Goal: Task Accomplishment & Management: Manage account settings

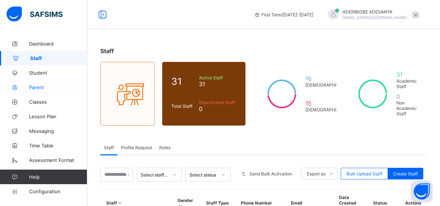
click at [40, 88] on span "Parent" at bounding box center [58, 87] width 58 height 6
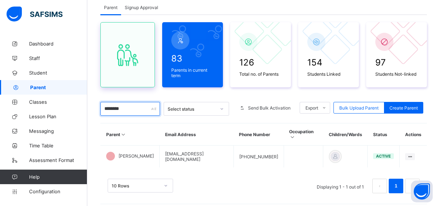
scroll to position [53, 0]
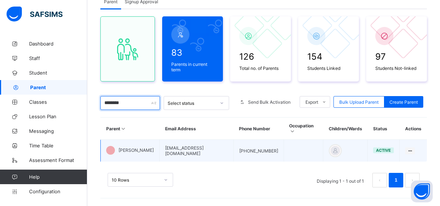
type input "********"
click at [286, 145] on td at bounding box center [304, 151] width 40 height 22
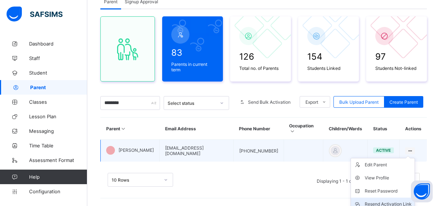
click at [391, 200] on div "Resend Activation Link" at bounding box center [388, 203] width 47 height 7
click at [415, 158] on ul "Edit Parent View Profile Reset Password Resend Activation Link Change Email Lin…" at bounding box center [383, 204] width 64 height 92
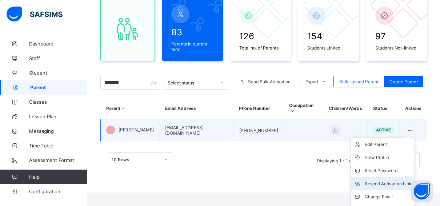
scroll to position [90, 0]
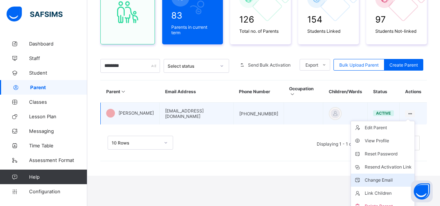
click at [392, 176] on div "Change Email" at bounding box center [388, 179] width 47 height 7
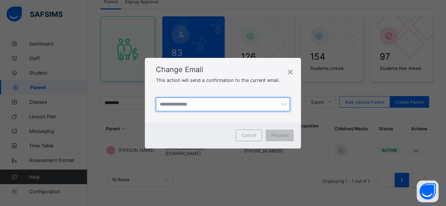
click at [215, 107] on input "text" at bounding box center [223, 104] width 134 height 14
type input "**********"
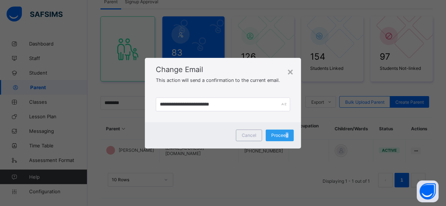
click at [286, 133] on span "Proceed" at bounding box center [279, 134] width 17 height 5
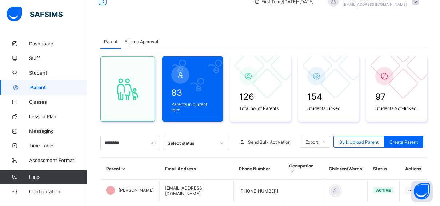
scroll to position [0, 0]
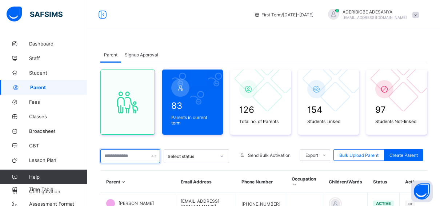
click at [120, 154] on input "text" at bounding box center [130, 156] width 60 height 14
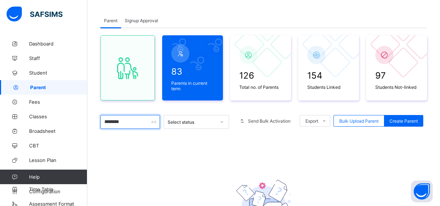
scroll to position [36, 0]
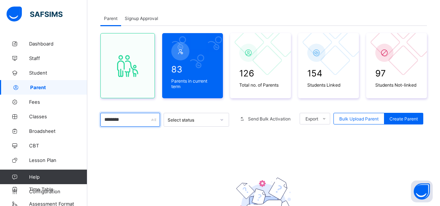
type input "********"
click at [142, 19] on span "Signup Approval" at bounding box center [141, 18] width 33 height 5
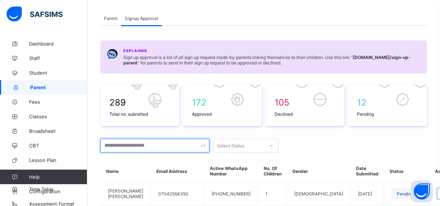
click at [115, 146] on input "text" at bounding box center [154, 146] width 109 height 14
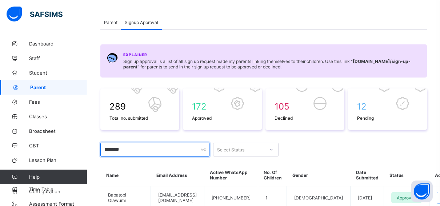
scroll to position [17, 0]
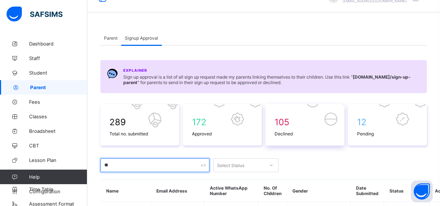
type input "*"
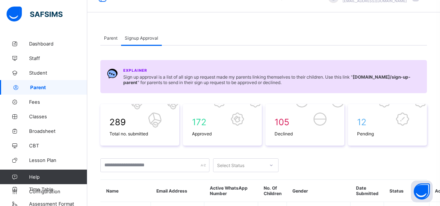
click at [114, 36] on span "Parent" at bounding box center [110, 37] width 13 height 5
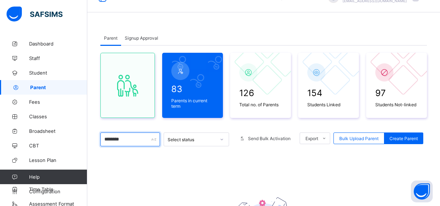
click at [128, 138] on input "********" at bounding box center [130, 139] width 60 height 14
type input "*"
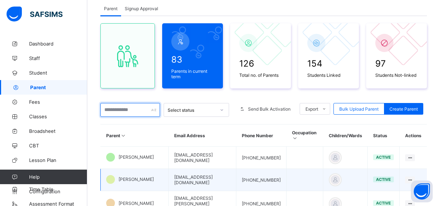
scroll to position [53, 0]
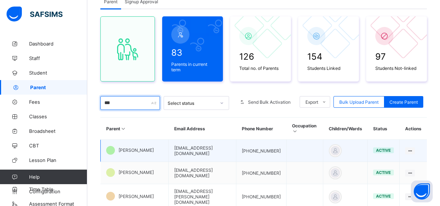
type input "****"
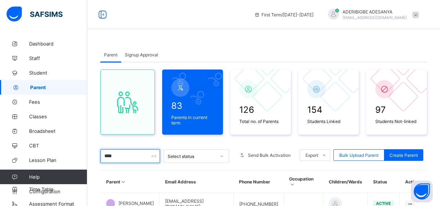
scroll to position [0, 0]
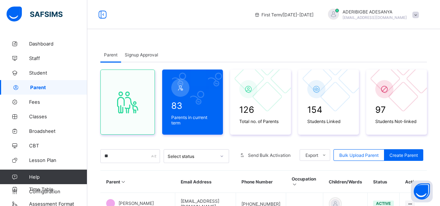
scroll to position [73, 0]
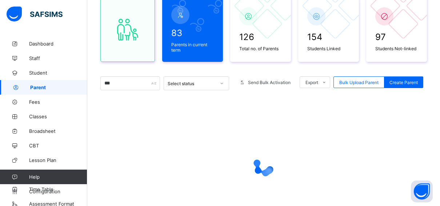
type input "****"
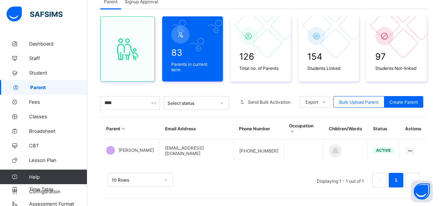
scroll to position [53, 0]
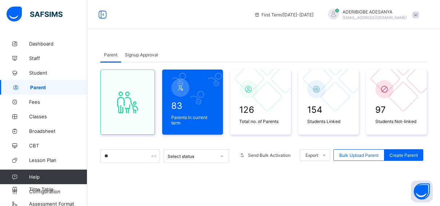
type input "*"
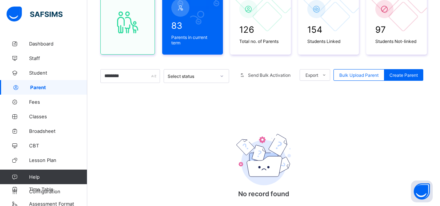
scroll to position [69, 0]
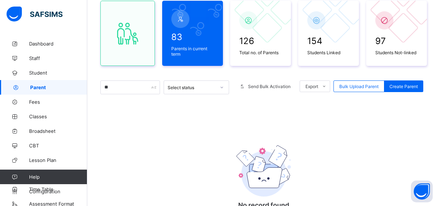
type input "*"
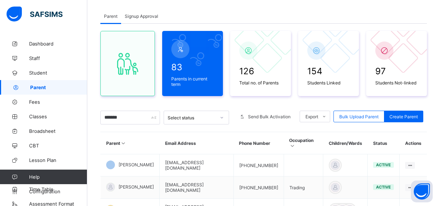
scroll to position [0, 0]
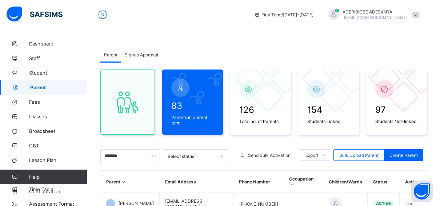
type input "*******"
drag, startPoint x: 145, startPoint y: 47, endPoint x: 145, endPoint y: 52, distance: 4.4
click at [145, 48] on div "Signup Approval" at bounding box center [141, 54] width 41 height 15
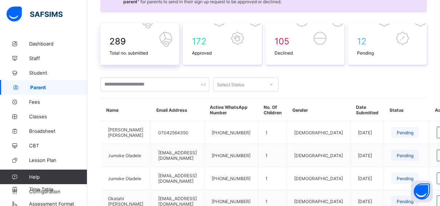
scroll to position [109, 0]
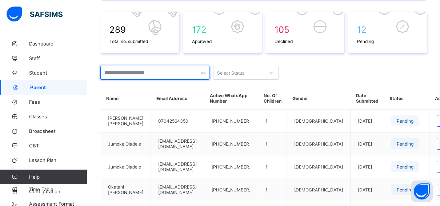
click at [114, 70] on input "text" at bounding box center [154, 73] width 109 height 14
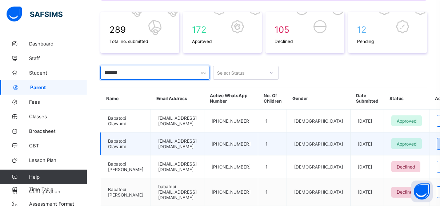
type input "*******"
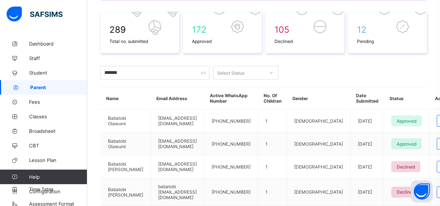
drag, startPoint x: 433, startPoint y: 139, endPoint x: 429, endPoint y: 142, distance: 5.2
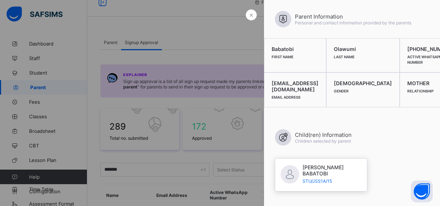
scroll to position [0, 0]
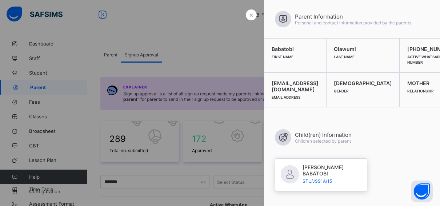
click at [187, 55] on div at bounding box center [220, 103] width 440 height 206
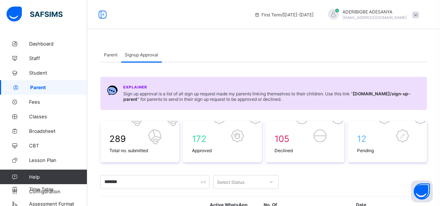
click at [115, 53] on span "Parent" at bounding box center [110, 54] width 13 height 5
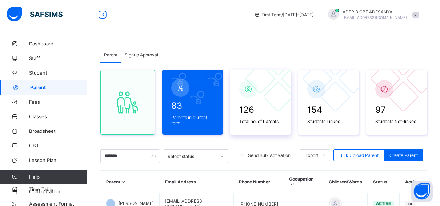
drag, startPoint x: 199, startPoint y: 108, endPoint x: 234, endPoint y: 99, distance: 35.8
click at [223, 99] on div "83 Parents in current term" at bounding box center [192, 101] width 61 height 65
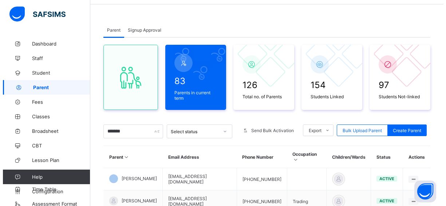
scroll to position [36, 0]
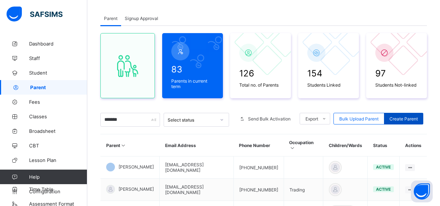
click at [415, 117] on span "Create Parent" at bounding box center [404, 118] width 28 height 5
select select "**"
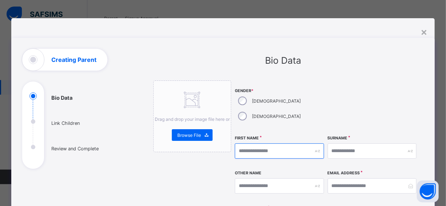
click at [245, 143] on input "text" at bounding box center [279, 150] width 89 height 15
type input "*******"
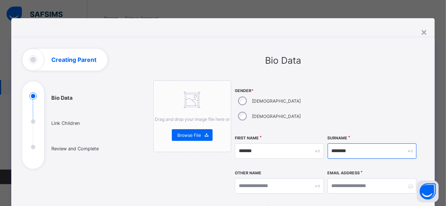
type input "********"
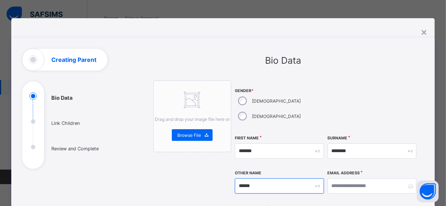
type input "******"
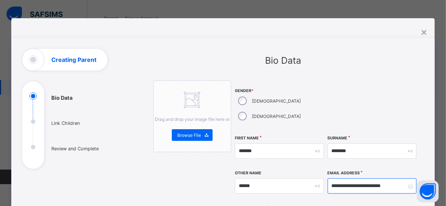
type input "**********"
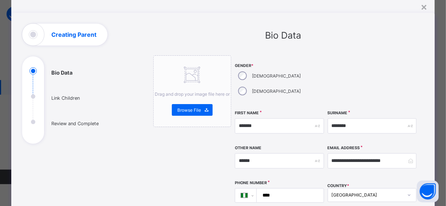
scroll to position [73, 0]
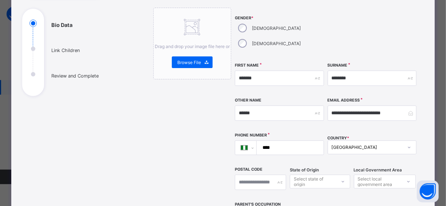
click at [279, 141] on input "****" at bounding box center [288, 148] width 61 height 14
type input "**********"
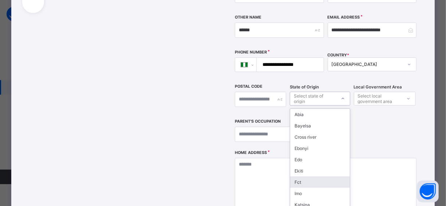
click at [304, 105] on div "option Fct focused, 7 of 37. 37 results available. Use Up and Down to choose op…" at bounding box center [320, 99] width 60 height 14
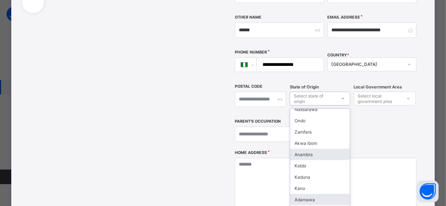
scroll to position [149, 0]
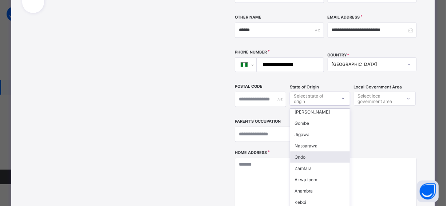
click at [302, 151] on div "Ondo" at bounding box center [320, 156] width 60 height 11
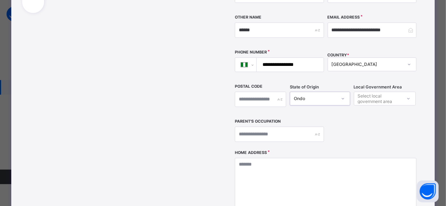
click at [367, 92] on div "Select local government area" at bounding box center [379, 99] width 43 height 14
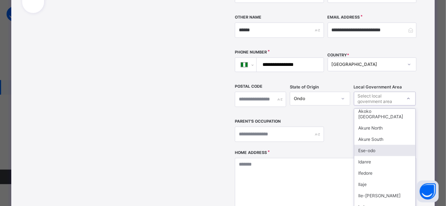
scroll to position [0, 0]
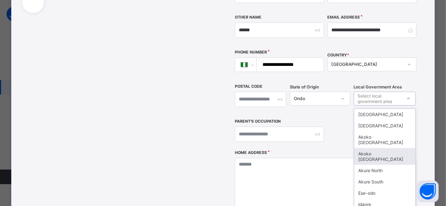
click at [366, 148] on div "Akoko South West" at bounding box center [384, 156] width 61 height 17
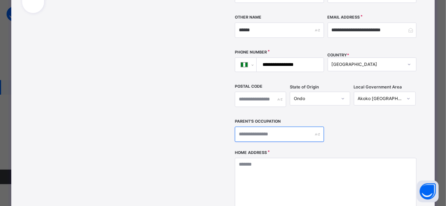
click at [262, 127] on input "text" at bounding box center [279, 134] width 89 height 15
click at [250, 127] on input "text" at bounding box center [279, 134] width 89 height 15
type input "**********"
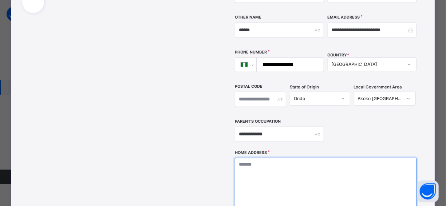
click at [253, 158] on textarea at bounding box center [326, 194] width 182 height 73
click at [282, 158] on textarea "**********" at bounding box center [326, 194] width 182 height 73
click at [289, 172] on textarea "**********" at bounding box center [326, 194] width 182 height 73
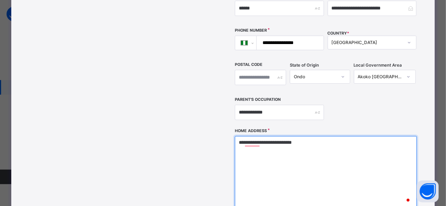
scroll to position [182, 0]
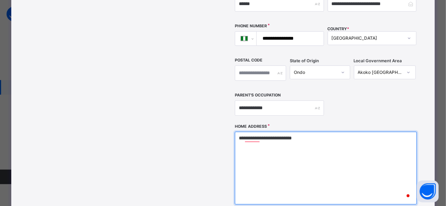
click at [318, 132] on textarea "**********" at bounding box center [326, 168] width 182 height 73
click at [293, 132] on textarea "**********" at bounding box center [326, 168] width 182 height 73
type textarea "**********"
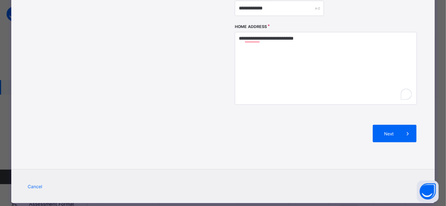
click at [383, 131] on span "Next" at bounding box center [388, 133] width 21 height 5
click at [0, 0] on span "Next" at bounding box center [0, 0] width 0 height 0
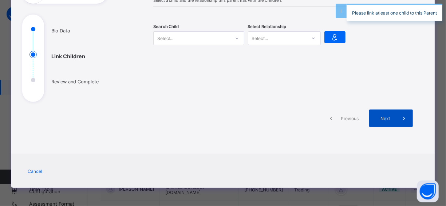
scroll to position [66, 0]
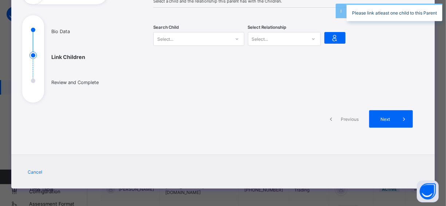
click at [218, 39] on div "Select..." at bounding box center [191, 39] width 76 height 10
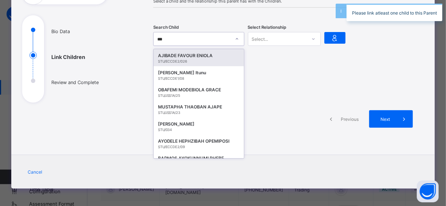
type input "****"
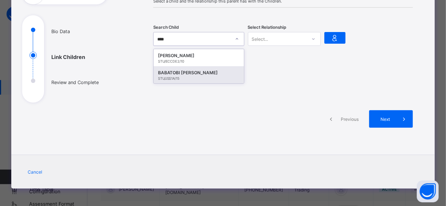
click at [179, 73] on div "BABATOBI FRANCIS AKINJIDE" at bounding box center [198, 72] width 81 height 7
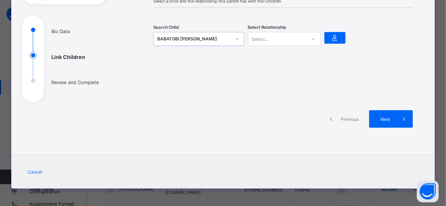
click at [293, 36] on div "Select..." at bounding box center [277, 39] width 58 height 10
click at [271, 65] on div "Mother" at bounding box center [284, 65] width 72 height 11
click at [331, 39] on icon at bounding box center [335, 37] width 10 height 9
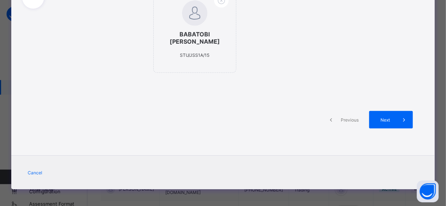
scroll to position [167, 0]
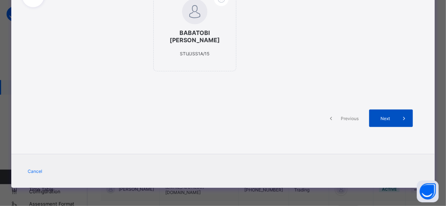
click at [387, 117] on span "Next" at bounding box center [384, 118] width 21 height 5
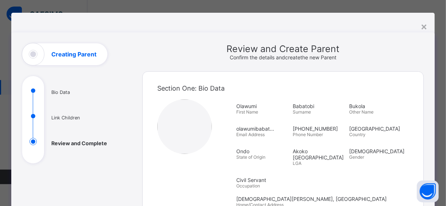
scroll to position [0, 0]
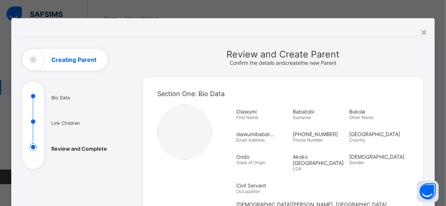
click at [392, 120] on div "Bukola Other Name" at bounding box center [375, 114] width 53 height 19
click at [391, 124] on div "Olawumi First Name Babatobi Surname Bukola Other Name olawumibabat... Email Add…" at bounding box center [324, 151] width 176 height 93
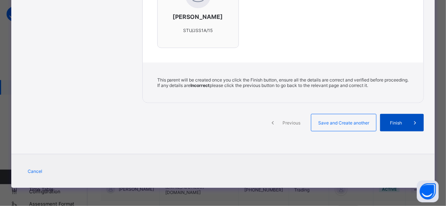
click at [395, 121] on span "Finish" at bounding box center [395, 122] width 21 height 5
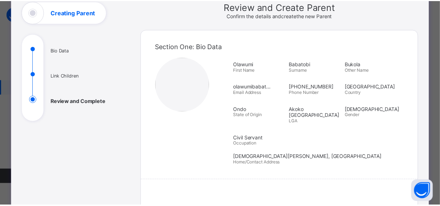
scroll to position [0, 0]
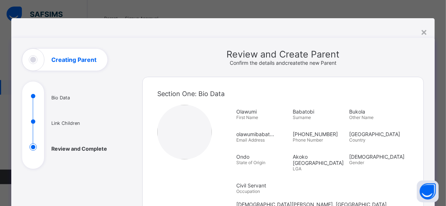
click at [425, 30] on div "×" at bounding box center [423, 31] width 7 height 12
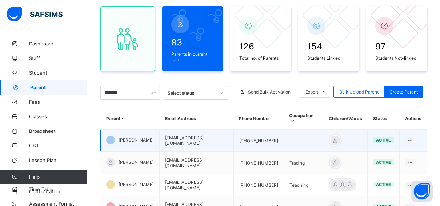
scroll to position [73, 0]
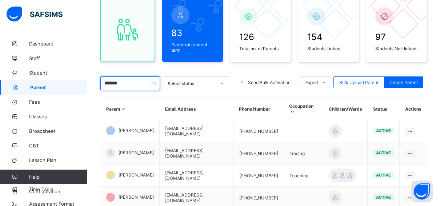
click at [151, 87] on input "*******" at bounding box center [130, 83] width 60 height 14
type input "*"
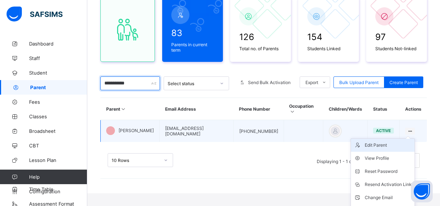
type input "**********"
click at [391, 141] on div "Edit Parent" at bounding box center [388, 144] width 47 height 7
select select "**"
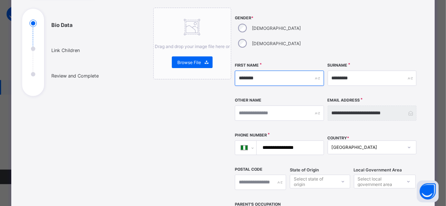
click at [264, 71] on input "*******" at bounding box center [279, 78] width 89 height 15
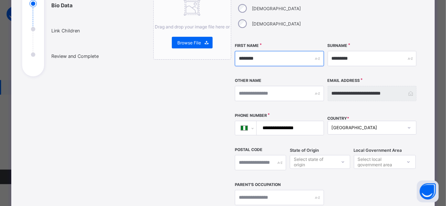
scroll to position [109, 0]
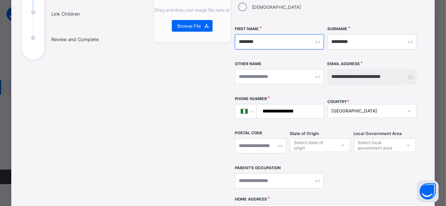
click at [268, 34] on input "*******" at bounding box center [279, 41] width 89 height 15
type input "*"
type input "******"
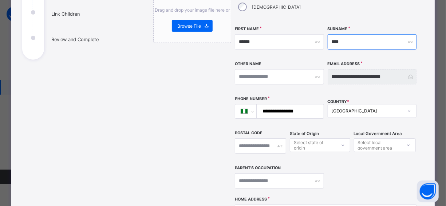
type input "********"
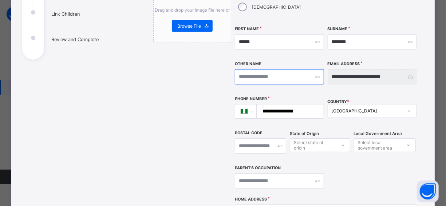
click at [265, 69] on input "text" at bounding box center [279, 76] width 89 height 15
type input "*"
type input "******"
click at [308, 104] on input "**********" at bounding box center [288, 111] width 61 height 14
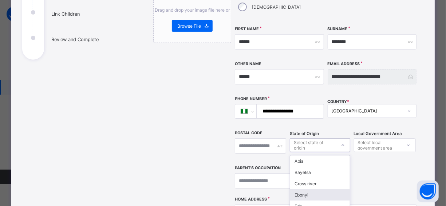
click at [320, 138] on div "option Ebonyi focused, 4 of 37. 37 results available. Use Up and Down to choose…" at bounding box center [320, 145] width 60 height 14
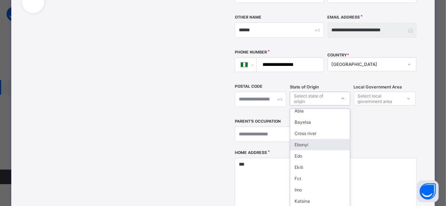
scroll to position [0, 0]
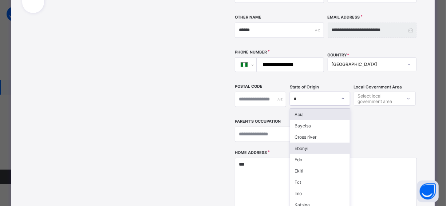
type input "**"
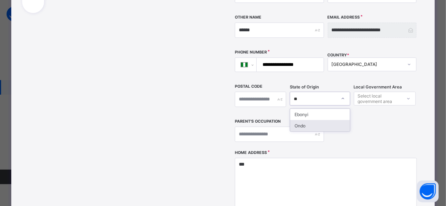
click at [312, 120] on div "Ondo" at bounding box center [320, 125] width 60 height 11
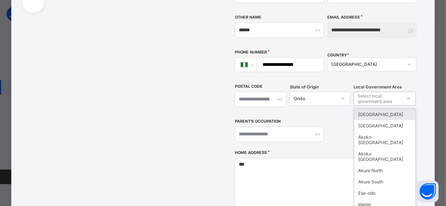
click at [388, 92] on div "Select local government area" at bounding box center [379, 99] width 43 height 14
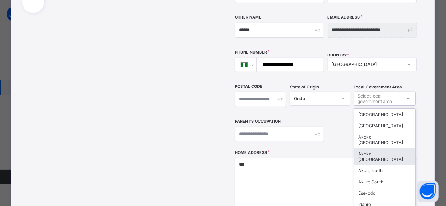
click at [391, 148] on div "Akoko South West" at bounding box center [384, 156] width 61 height 17
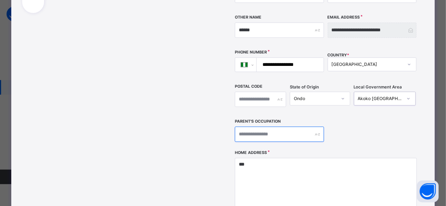
click at [262, 127] on input "text" at bounding box center [279, 134] width 89 height 15
type input "**********"
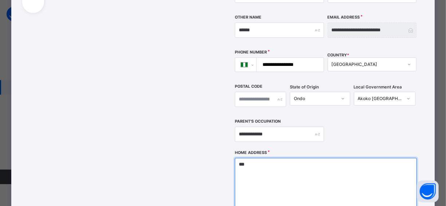
drag, startPoint x: 249, startPoint y: 160, endPoint x: 382, endPoint y: 196, distance: 137.1
click at [249, 160] on textarea "***" at bounding box center [326, 194] width 182 height 73
click at [250, 158] on textarea "***" at bounding box center [326, 194] width 182 height 73
click at [248, 158] on textarea "***" at bounding box center [326, 194] width 182 height 73
click at [308, 150] on div "Home Address ***" at bounding box center [326, 195] width 182 height 90
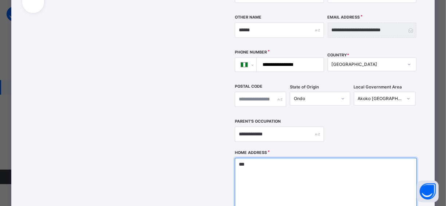
click at [303, 158] on textarea "***" at bounding box center [326, 194] width 182 height 73
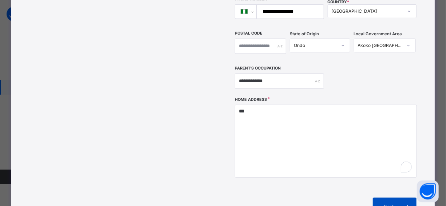
click at [385, 204] on span "Next" at bounding box center [388, 206] width 21 height 5
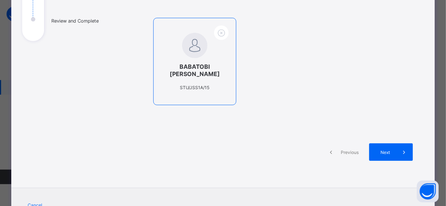
scroll to position [57, 0]
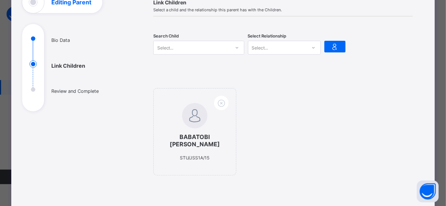
click at [382, 120] on div "BABATOBI FRANCIS AKINJIDE STU/JSS1A/15" at bounding box center [283, 135] width 260 height 95
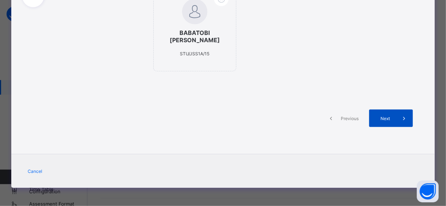
click at [388, 116] on span "Next" at bounding box center [384, 118] width 21 height 5
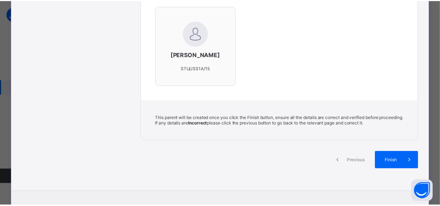
scroll to position [276, 0]
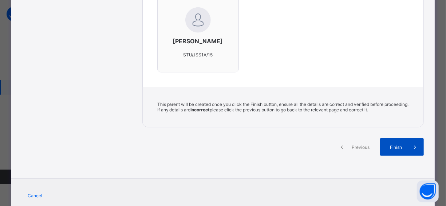
click at [391, 147] on div "Finish" at bounding box center [402, 146] width 44 height 17
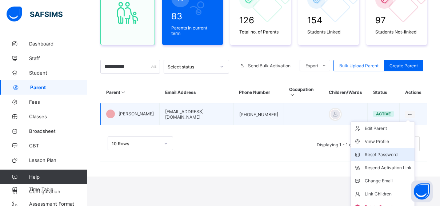
scroll to position [90, 0]
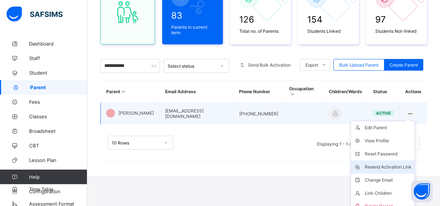
click at [400, 163] on div "Resend Activation Link" at bounding box center [388, 166] width 47 height 7
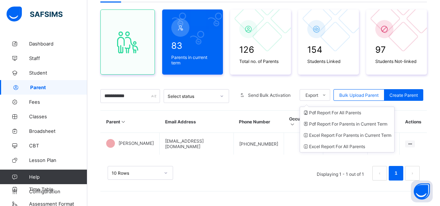
scroll to position [53, 0]
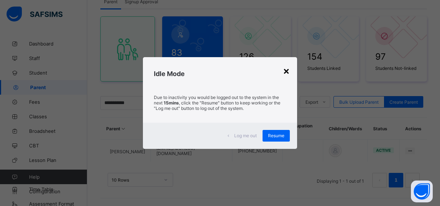
click at [287, 71] on div "×" at bounding box center [286, 70] width 7 height 12
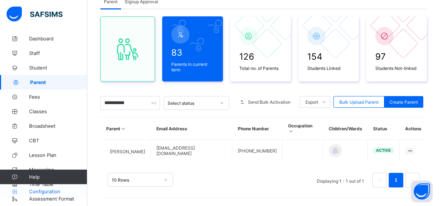
click at [52, 192] on span "Configuration" at bounding box center [58, 191] width 58 height 6
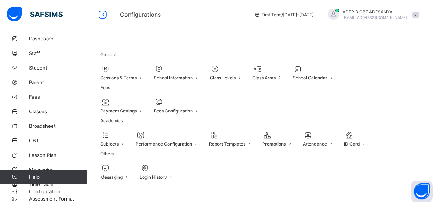
click at [132, 75] on span "Sessions & Terms" at bounding box center [118, 77] width 36 height 5
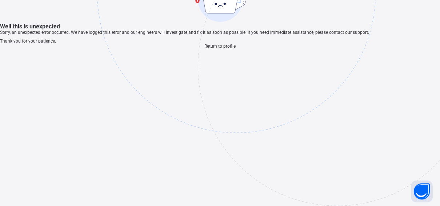
scroll to position [22, 0]
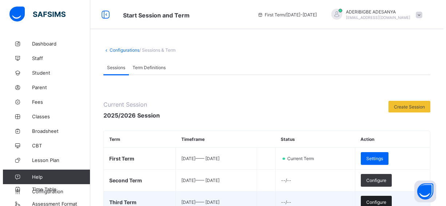
scroll to position [80, 0]
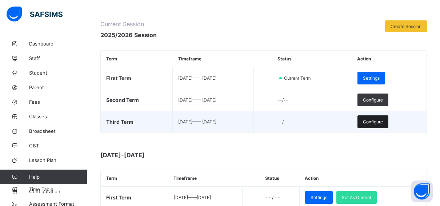
click at [380, 120] on span "Configure" at bounding box center [373, 121] width 20 height 5
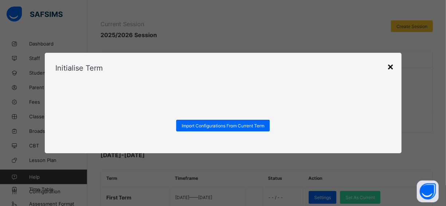
click at [391, 67] on div "×" at bounding box center [390, 66] width 7 height 12
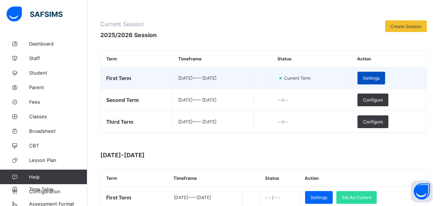
click at [380, 77] on span "Settings" at bounding box center [371, 77] width 17 height 5
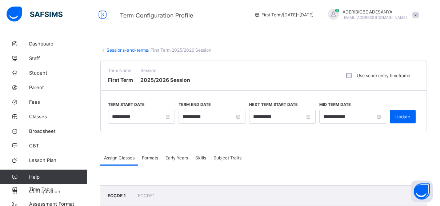
click at [124, 49] on link "Sessions-and-terms" at bounding box center [127, 49] width 41 height 5
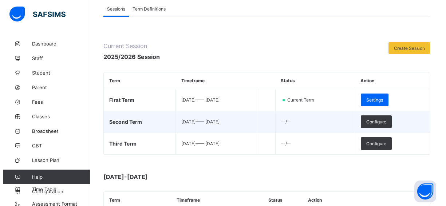
scroll to position [153, 0]
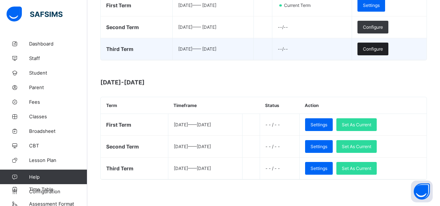
click at [382, 46] on span "Configure" at bounding box center [373, 48] width 20 height 5
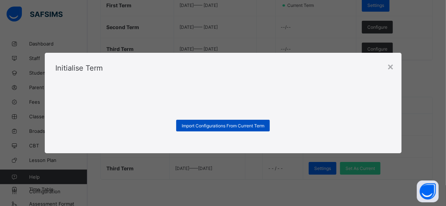
click at [244, 125] on span "Import Configurations From Current Term" at bounding box center [222, 125] width 83 height 5
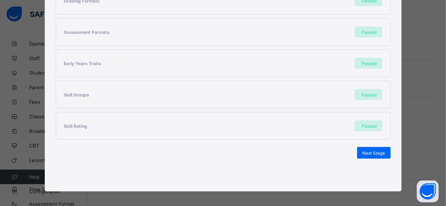
scroll to position [215, 0]
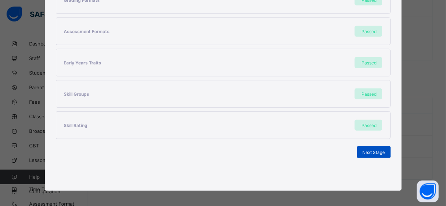
click at [366, 146] on div "Next Stage" at bounding box center [373, 152] width 33 height 12
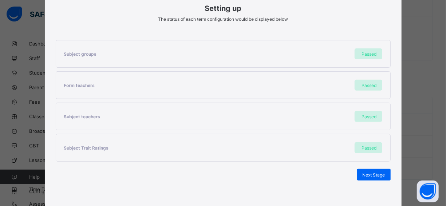
scroll to position [122, 0]
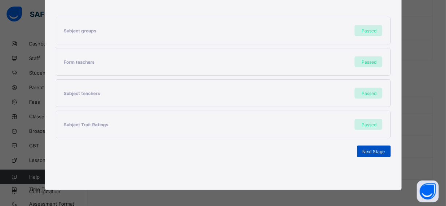
click at [366, 149] on span "Next Stage" at bounding box center [373, 151] width 23 height 5
click at [374, 149] on span "Next Stage" at bounding box center [373, 151] width 23 height 5
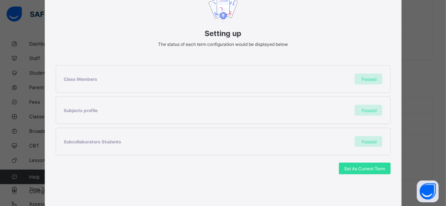
scroll to position [91, 0]
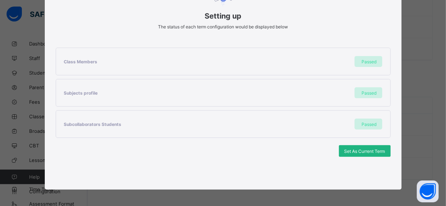
click at [353, 145] on div "Set As Current Term" at bounding box center [365, 151] width 52 height 12
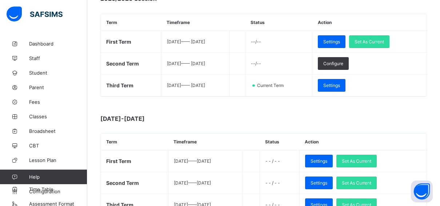
scroll to position [153, 0]
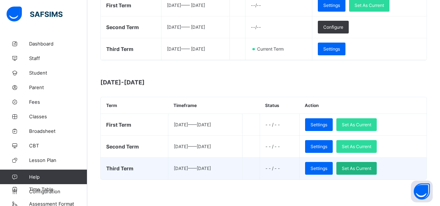
click at [371, 165] on span "Set As Current" at bounding box center [356, 167] width 29 height 5
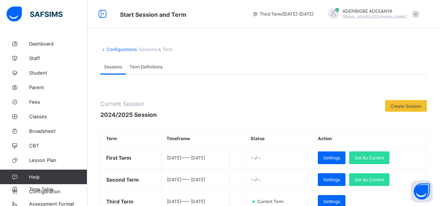
scroll to position [0, 0]
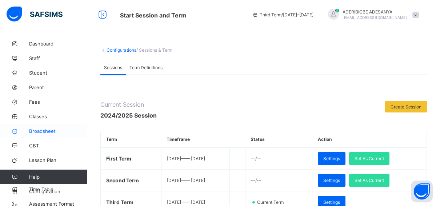
click at [37, 128] on span "Broadsheet" at bounding box center [58, 131] width 58 height 6
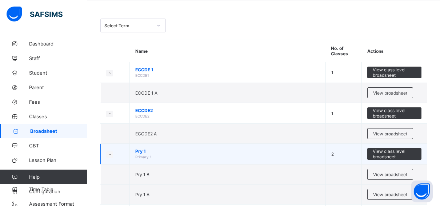
scroll to position [73, 0]
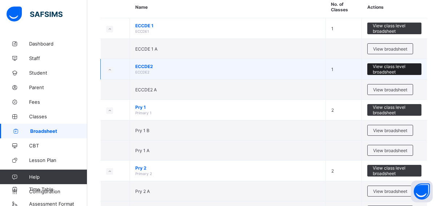
click at [380, 64] on span "View class level broadsheet" at bounding box center [394, 69] width 43 height 11
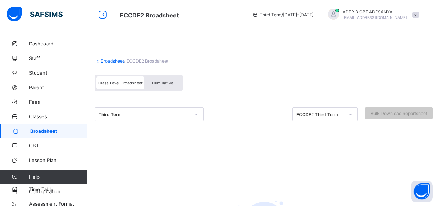
click at [108, 61] on link "Broadsheet" at bounding box center [112, 60] width 23 height 5
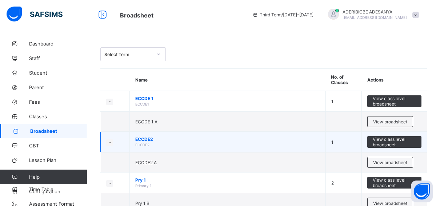
scroll to position [36, 0]
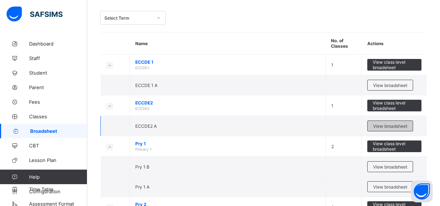
click at [407, 124] on span "View broadsheet" at bounding box center [390, 125] width 34 height 5
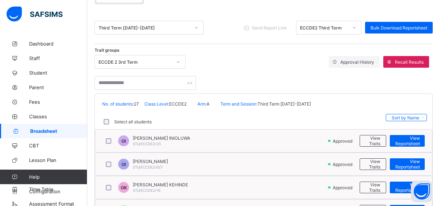
scroll to position [36, 0]
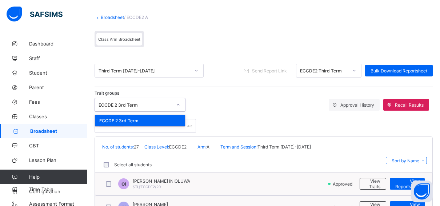
click at [159, 105] on div "ECCDE 2 3rd Term" at bounding box center [135, 104] width 73 height 5
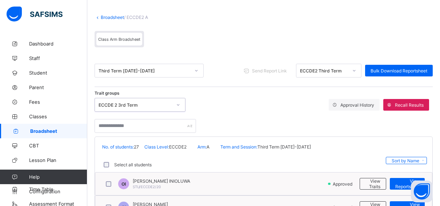
click at [159, 105] on div "ECCDE 2 3rd Term" at bounding box center [135, 104] width 73 height 5
click at [416, 104] on span "Recall Results" at bounding box center [409, 104] width 29 height 5
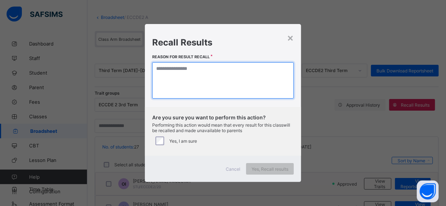
click at [200, 88] on textarea at bounding box center [222, 80] width 141 height 36
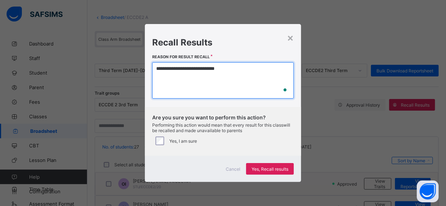
click at [232, 75] on textarea "**********" at bounding box center [222, 80] width 141 height 36
type textarea "**********"
click at [192, 70] on textarea "**********" at bounding box center [222, 80] width 141 height 36
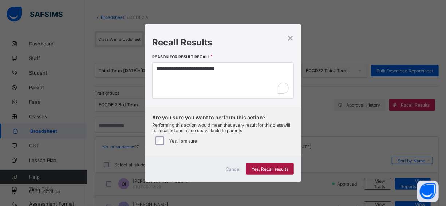
click at [273, 166] on span "Yes, Recall results" at bounding box center [269, 168] width 37 height 5
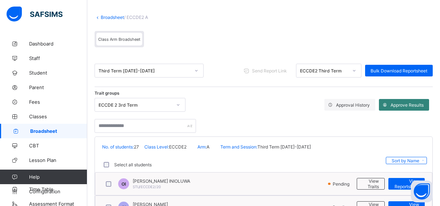
click at [396, 103] on span "Approve Results" at bounding box center [407, 104] width 33 height 5
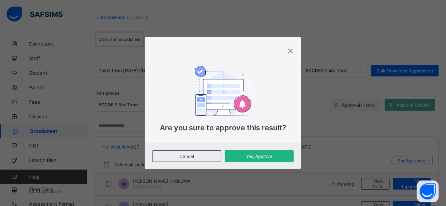
click at [251, 153] on span "Yes, Approve" at bounding box center [259, 155] width 58 height 5
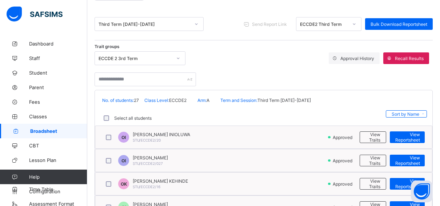
scroll to position [109, 0]
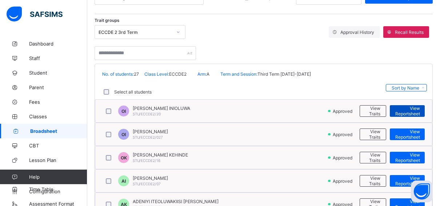
click at [407, 107] on span "View Reportsheet" at bounding box center [407, 110] width 25 height 11
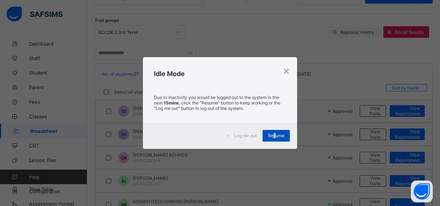
click at [275, 135] on span "Resume" at bounding box center [276, 135] width 16 height 5
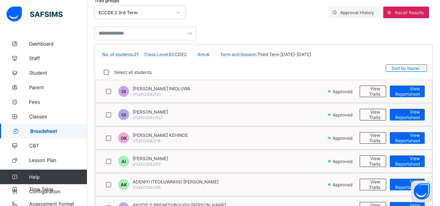
scroll to position [0, 0]
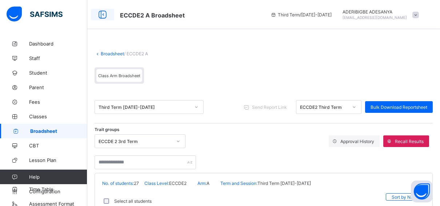
click at [102, 15] on icon at bounding box center [102, 14] width 12 height 11
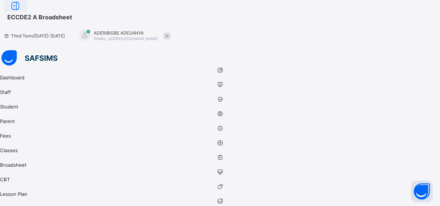
click at [21, 11] on icon at bounding box center [15, 6] width 12 height 11
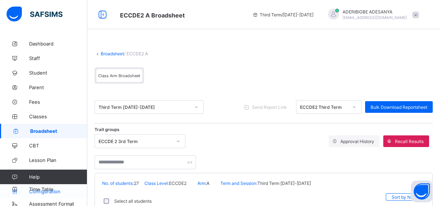
click at [60, 192] on span "Configuration" at bounding box center [58, 191] width 58 height 6
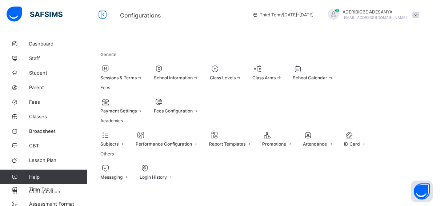
click at [135, 69] on div at bounding box center [121, 68] width 43 height 9
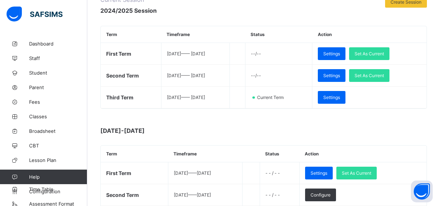
scroll to position [109, 0]
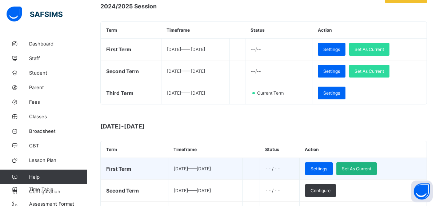
click at [370, 162] on div "Set As Current" at bounding box center [356, 168] width 40 height 13
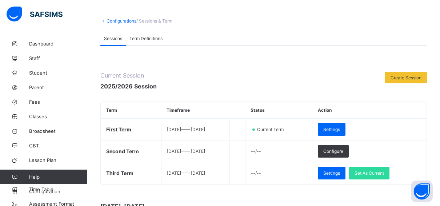
scroll to position [0, 0]
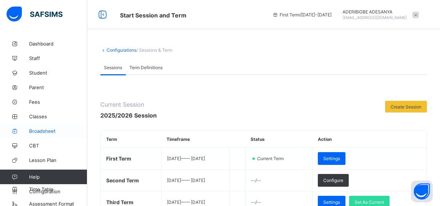
click at [32, 129] on span "Broadsheet" at bounding box center [58, 131] width 58 height 6
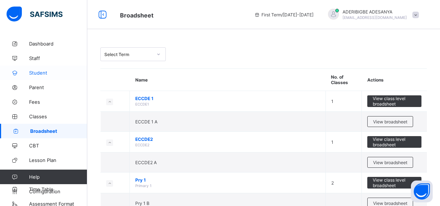
click at [38, 72] on span "Student" at bounding box center [58, 73] width 58 height 6
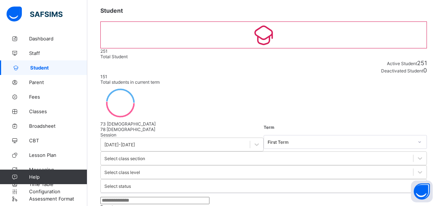
scroll to position [36, 0]
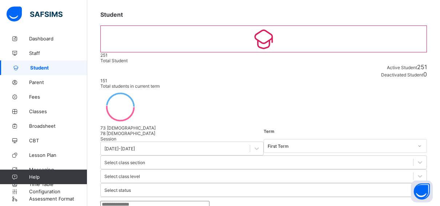
click at [130, 201] on input "text" at bounding box center [154, 204] width 109 height 7
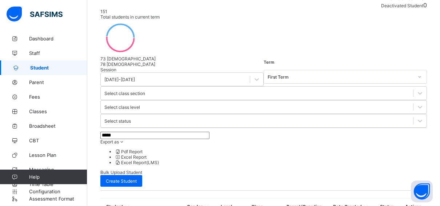
scroll to position [109, 0]
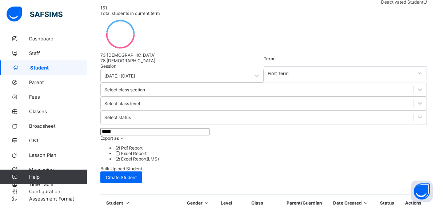
type input "*****"
select select "**"
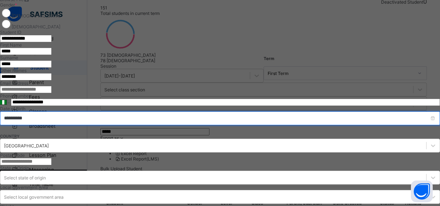
click at [352, 125] on input "**********" at bounding box center [220, 118] width 440 height 14
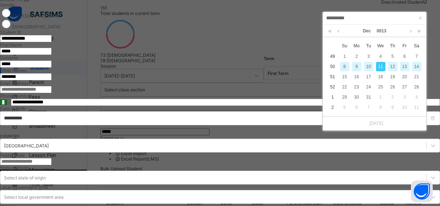
click at [52, 80] on input "********" at bounding box center [26, 76] width 52 height 7
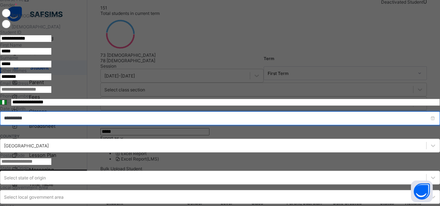
click at [362, 125] on input "**********" at bounding box center [220, 118] width 440 height 14
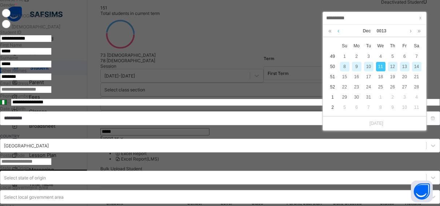
click at [338, 30] on link at bounding box center [338, 31] width 5 height 12
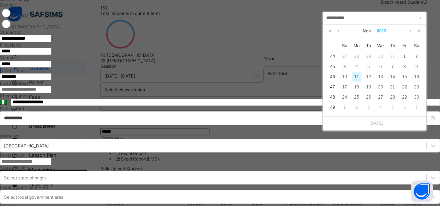
click at [382, 30] on link "0013" at bounding box center [382, 31] width 16 height 12
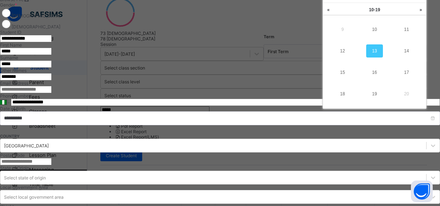
scroll to position [132, 0]
click at [410, 92] on link "20" at bounding box center [406, 93] width 17 height 13
click at [406, 92] on link "30" at bounding box center [406, 93] width 17 height 13
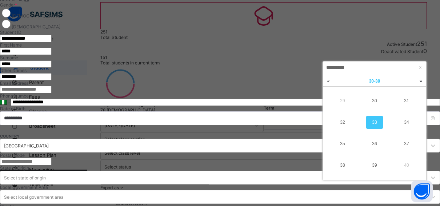
scroll to position [59, 0]
click at [329, 79] on link at bounding box center [328, 82] width 11 height 14
click at [374, 99] on link "20" at bounding box center [374, 101] width 17 height 13
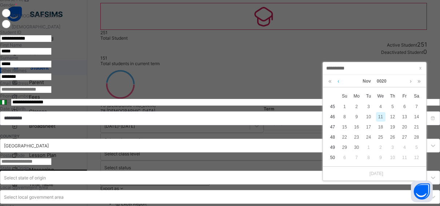
click at [340, 82] on link at bounding box center [338, 81] width 5 height 12
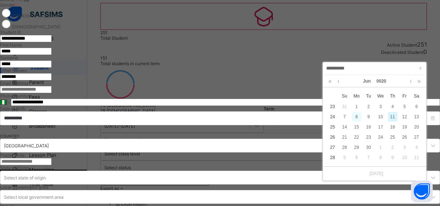
click at [355, 115] on div "8" at bounding box center [356, 116] width 9 height 9
type input "**********"
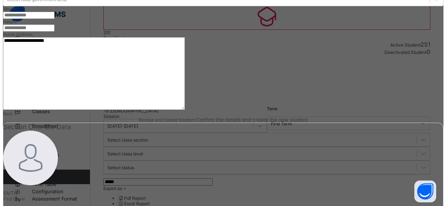
scroll to position [306, 0]
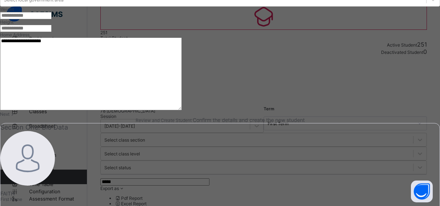
click at [9, 117] on span "Next" at bounding box center [4, 113] width 9 height 5
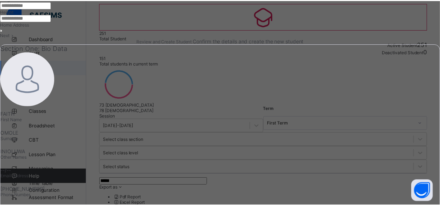
scroll to position [167, 0]
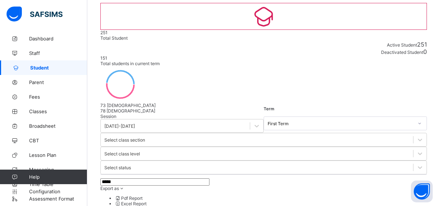
drag, startPoint x: 140, startPoint y: 102, endPoint x: 136, endPoint y: 104, distance: 3.7
click at [137, 178] on input "*****" at bounding box center [154, 181] width 109 height 7
type input "*"
click at [43, 124] on span "Broadsheet" at bounding box center [58, 126] width 58 height 6
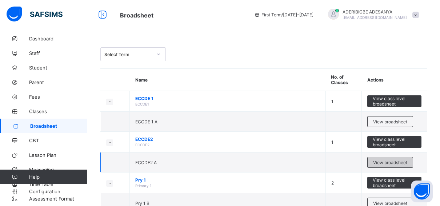
click at [389, 157] on div "View broadsheet" at bounding box center [390, 162] width 46 height 11
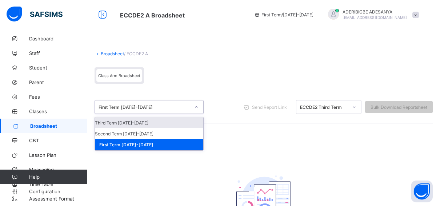
click at [183, 105] on div "First Term [DATE]-[DATE]" at bounding box center [145, 106] width 92 height 5
click at [137, 120] on div "Third Term [DATE]-[DATE]" at bounding box center [149, 122] width 108 height 11
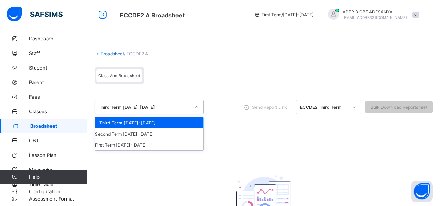
click at [195, 105] on icon at bounding box center [196, 106] width 4 height 7
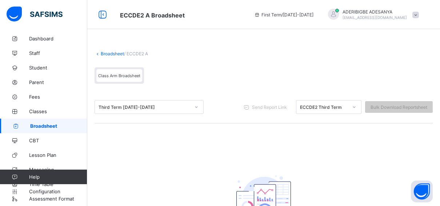
click at [157, 84] on div "Class Arm Broadsheet" at bounding box center [264, 77] width 338 height 27
click at [102, 53] on link "Broadsheet" at bounding box center [112, 53] width 23 height 5
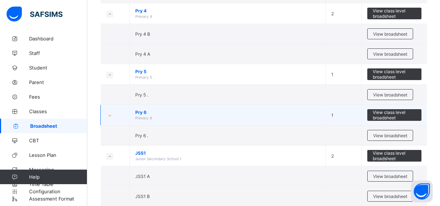
scroll to position [400, 0]
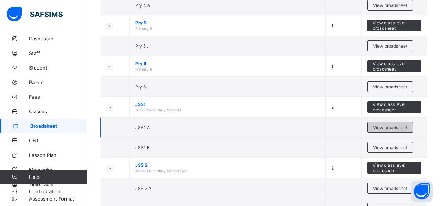
click at [385, 122] on div "View broadsheet" at bounding box center [390, 127] width 46 height 11
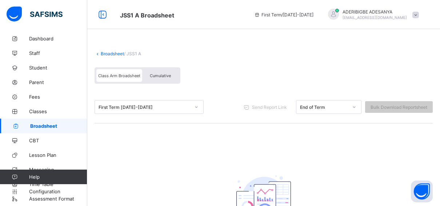
click at [142, 108] on div "First Term [DATE]-[DATE]" at bounding box center [145, 106] width 92 height 5
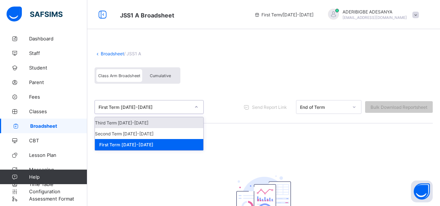
click at [142, 108] on div "First Term [DATE]-[DATE]" at bounding box center [145, 106] width 92 height 5
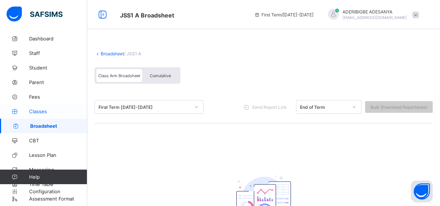
click at [39, 110] on span "Classes" at bounding box center [58, 111] width 58 height 6
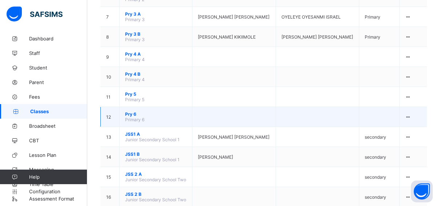
scroll to position [255, 0]
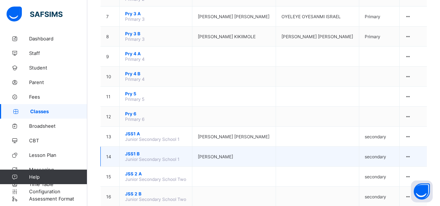
click at [136, 151] on span "JSS1 B" at bounding box center [155, 153] width 61 height 5
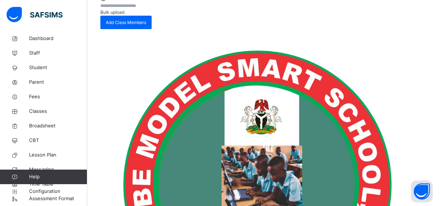
scroll to position [115, 0]
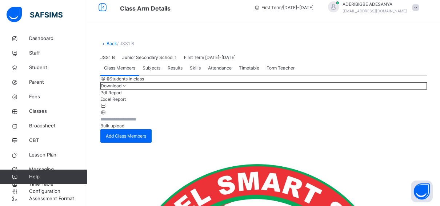
scroll to position [6, 0]
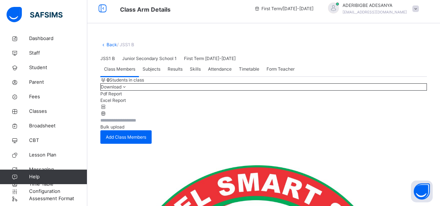
click at [110, 43] on link "Back" at bounding box center [112, 44] width 11 height 5
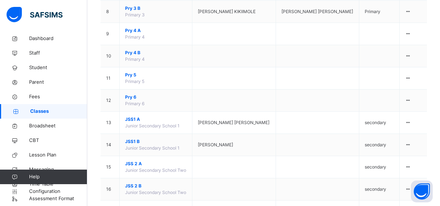
scroll to position [297, 0]
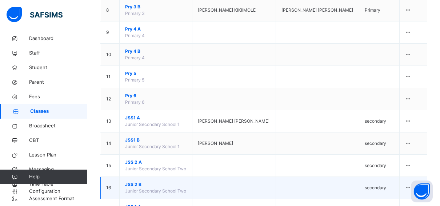
click at [141, 181] on span "JSS 2 B" at bounding box center [155, 184] width 61 height 7
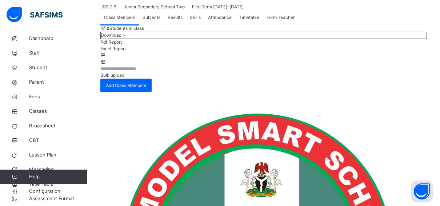
scroll to position [42, 0]
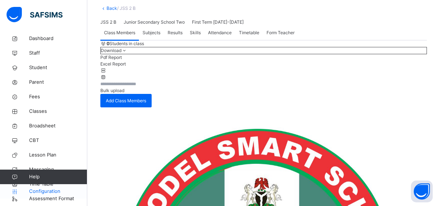
click at [53, 188] on span "Configuration" at bounding box center [58, 191] width 58 height 7
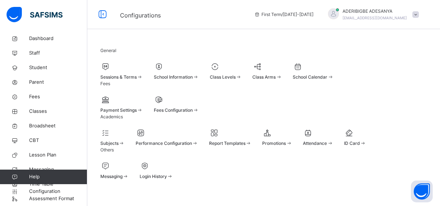
scroll to position [134, 0]
click at [272, 128] on icon at bounding box center [267, 132] width 10 height 9
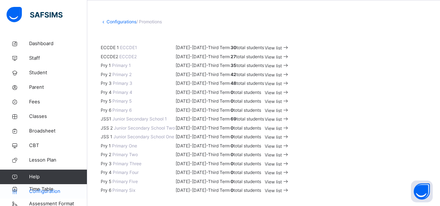
click at [58, 189] on span "Configuration" at bounding box center [58, 191] width 58 height 7
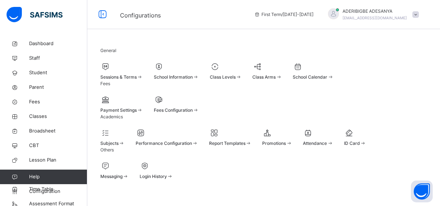
scroll to position [25, 0]
click at [131, 61] on div at bounding box center [121, 66] width 43 height 11
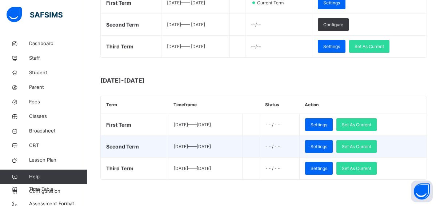
scroll to position [161, 0]
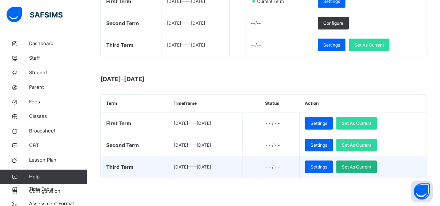
click at [370, 164] on span "Set As Current" at bounding box center [356, 167] width 29 height 7
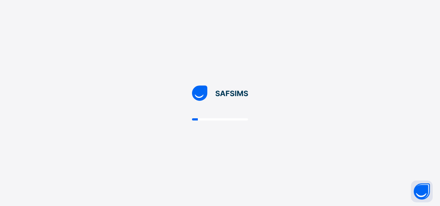
scroll to position [0, 0]
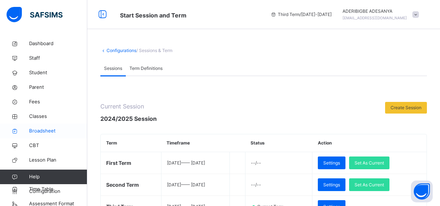
click at [41, 131] on span "Broadsheet" at bounding box center [58, 130] width 58 height 7
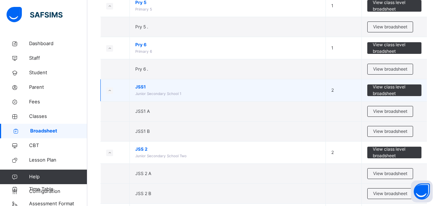
scroll to position [436, 0]
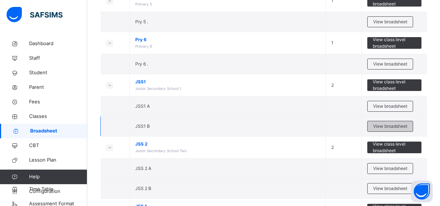
click at [386, 124] on span "View broadsheet" at bounding box center [390, 126] width 34 height 7
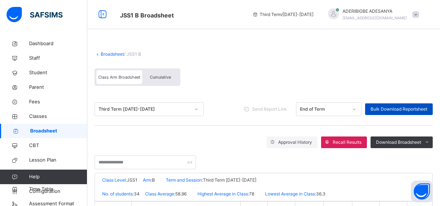
click at [395, 107] on span "Bulk Download Reportsheet" at bounding box center [399, 109] width 57 height 7
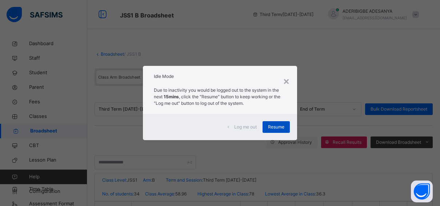
click at [275, 123] on div "Resume" at bounding box center [276, 127] width 27 height 12
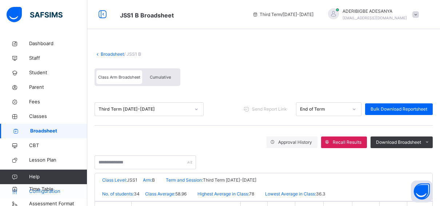
click at [53, 191] on span "Configuration" at bounding box center [58, 191] width 58 height 7
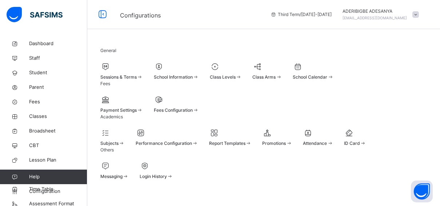
scroll to position [134, 0]
click at [286, 140] on span "Promotions" at bounding box center [274, 142] width 24 height 5
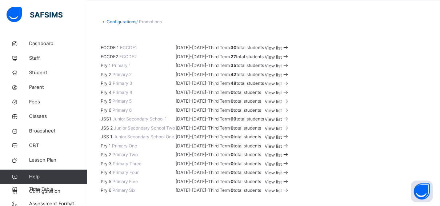
scroll to position [327, 0]
click at [282, 116] on span "View list" at bounding box center [273, 118] width 17 height 5
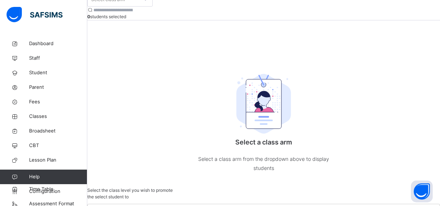
scroll to position [67, 0]
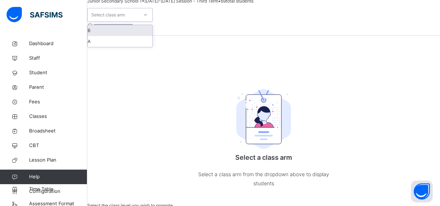
click at [148, 19] on icon at bounding box center [145, 14] width 4 height 7
click at [125, 36] on div "B" at bounding box center [120, 30] width 65 height 11
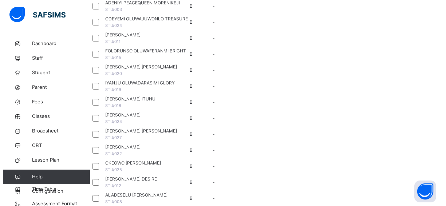
scroll to position [150, 0]
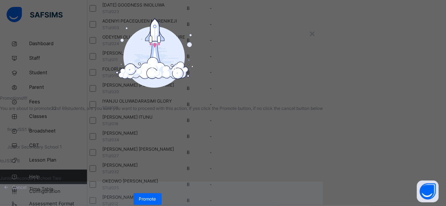
scroll to position [71, 0]
click at [161, 193] on div "Promote" at bounding box center [147, 199] width 28 height 12
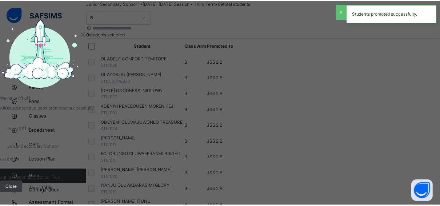
scroll to position [150, 0]
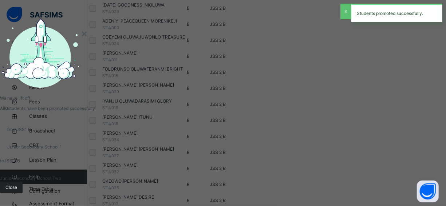
click at [17, 184] on span "Close" at bounding box center [11, 187] width 12 height 7
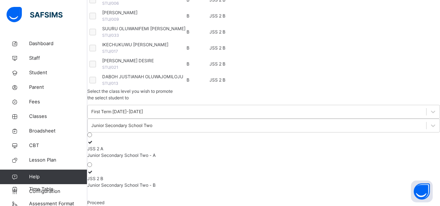
scroll to position [914, 0]
click at [55, 191] on span "Configuration" at bounding box center [58, 191] width 58 height 7
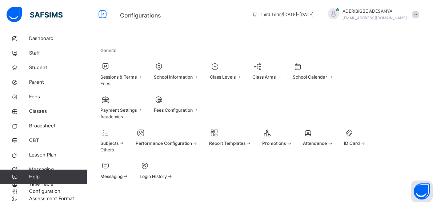
click at [119, 72] on div at bounding box center [121, 66] width 43 height 11
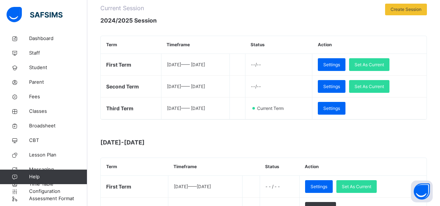
scroll to position [73, 0]
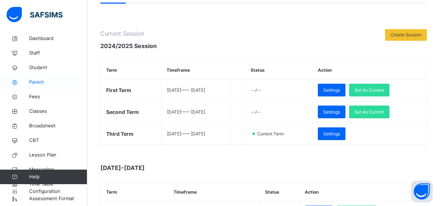
click at [39, 81] on span "Parent" at bounding box center [58, 82] width 58 height 7
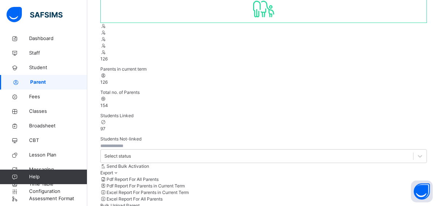
click at [121, 143] on input "text" at bounding box center [122, 146] width 44 height 7
type input "*"
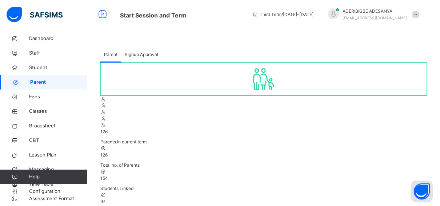
click at [136, 56] on span "Signup Approval" at bounding box center [141, 54] width 33 height 7
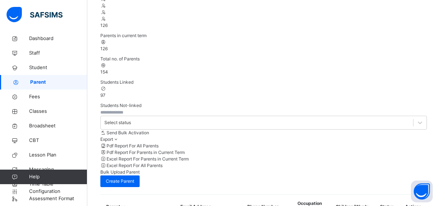
scroll to position [109, 0]
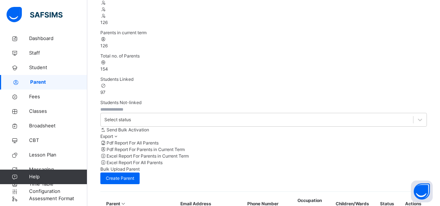
type input "*"
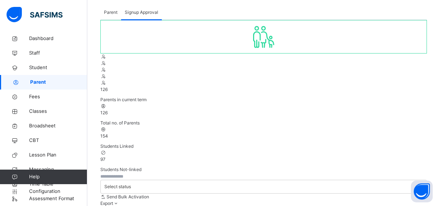
scroll to position [0, 0]
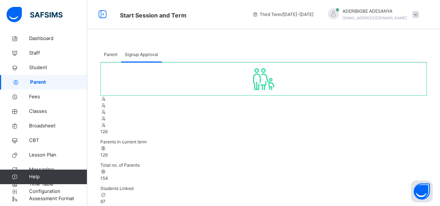
click at [37, 82] on span "Parent" at bounding box center [58, 82] width 57 height 7
click at [40, 80] on span "Parent" at bounding box center [58, 82] width 57 height 7
click at [113, 52] on span "Parent" at bounding box center [110, 54] width 13 height 7
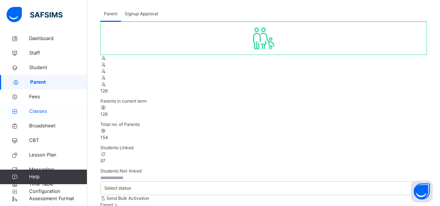
scroll to position [109, 0]
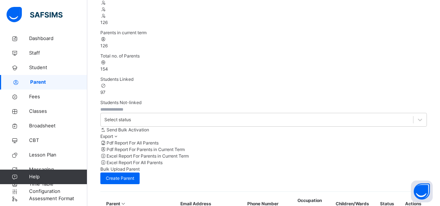
click at [40, 79] on span "Parent" at bounding box center [58, 82] width 57 height 7
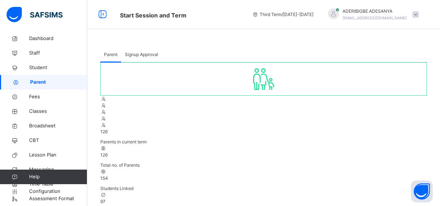
select select "**"
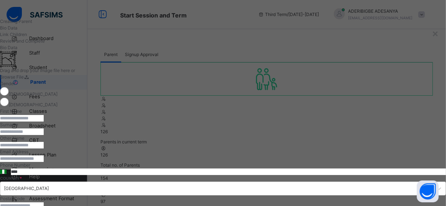
click at [44, 121] on input "text" at bounding box center [22, 118] width 44 height 7
click at [76, 13] on div "**********" at bounding box center [223, 103] width 446 height 206
click at [431, 34] on div "×" at bounding box center [434, 32] width 7 height 15
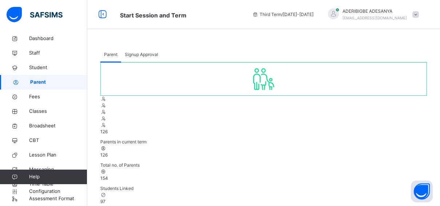
click at [139, 56] on span "Signup Approval" at bounding box center [141, 54] width 33 height 7
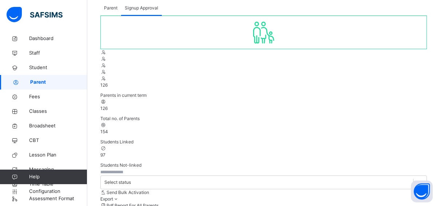
scroll to position [109, 0]
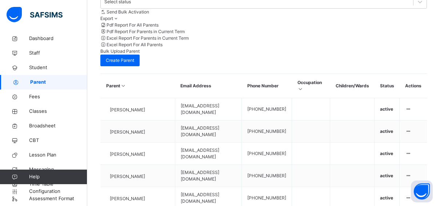
scroll to position [231, 0]
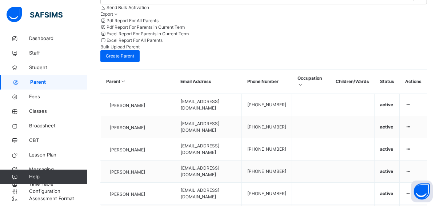
type input "*******"
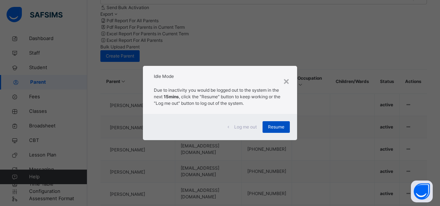
click at [272, 125] on span "Resume" at bounding box center [276, 127] width 16 height 7
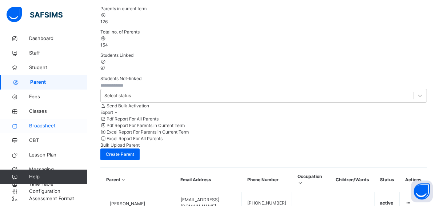
scroll to position [145, 0]
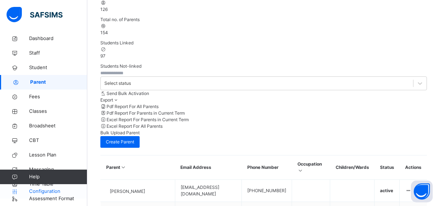
click at [56, 191] on span "Configuration" at bounding box center [58, 191] width 58 height 7
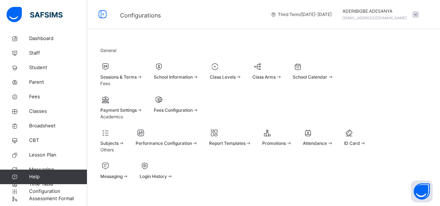
scroll to position [61, 0]
click at [125, 74] on span "Sessions & Terms" at bounding box center [118, 76] width 36 height 5
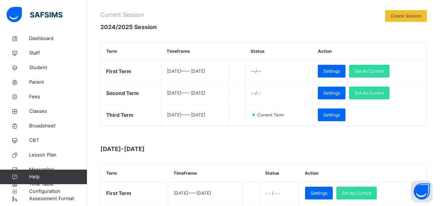
scroll to position [161, 0]
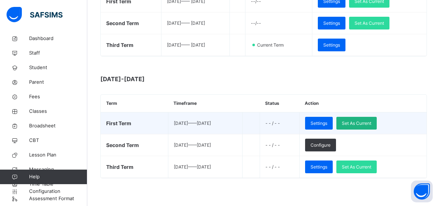
click at [371, 120] on span "Set As Current" at bounding box center [356, 123] width 29 height 7
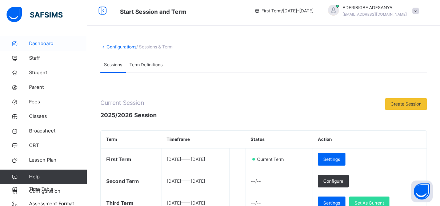
scroll to position [0, 0]
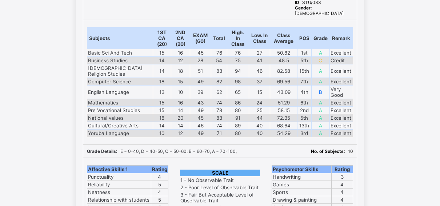
scroll to position [12766, 0]
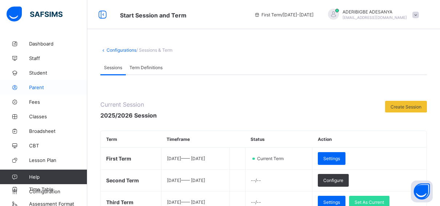
click at [37, 88] on span "Parent" at bounding box center [58, 87] width 58 height 6
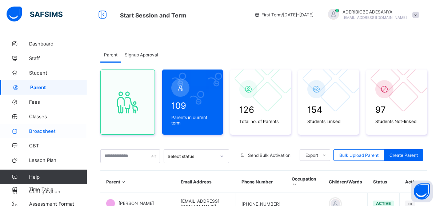
click at [37, 130] on span "Broadsheet" at bounding box center [58, 131] width 58 height 6
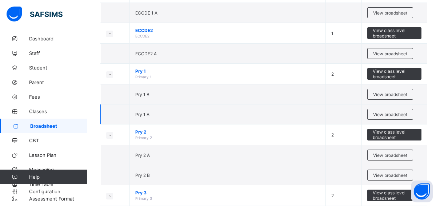
scroll to position [109, 0]
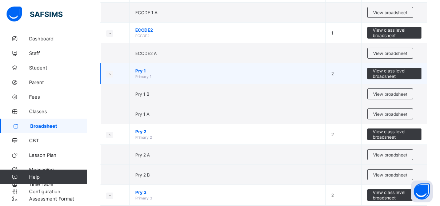
click at [392, 65] on td "View class level broadsheet" at bounding box center [394, 73] width 65 height 21
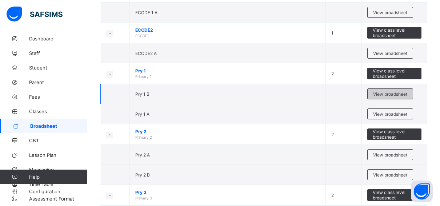
click at [387, 95] on div "View broadsheet" at bounding box center [390, 93] width 46 height 11
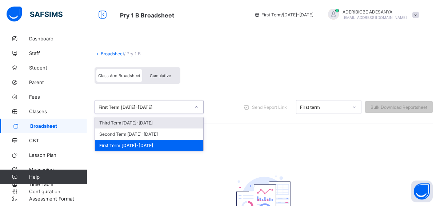
click at [163, 108] on div "First Term [DATE]-[DATE]" at bounding box center [145, 106] width 92 height 5
click at [129, 103] on div "First Term [DATE]-[DATE]" at bounding box center [142, 107] width 95 height 10
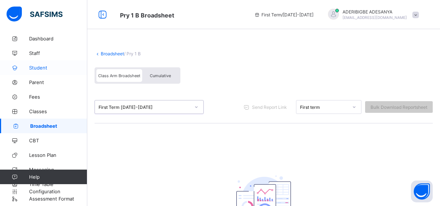
click at [40, 67] on span "Student" at bounding box center [58, 68] width 58 height 6
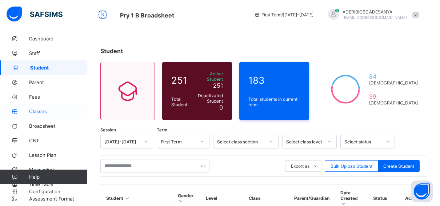
click at [43, 110] on span "Classes" at bounding box center [58, 111] width 58 height 6
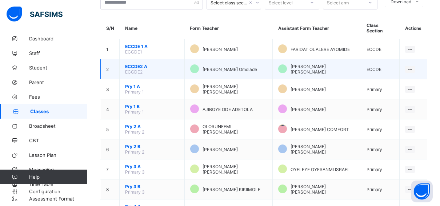
scroll to position [109, 0]
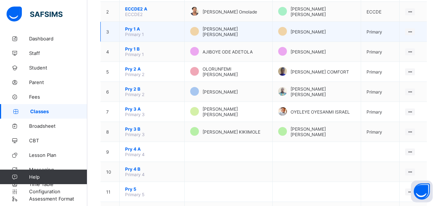
click at [135, 26] on span "Pry 1 A" at bounding box center [152, 28] width 54 height 5
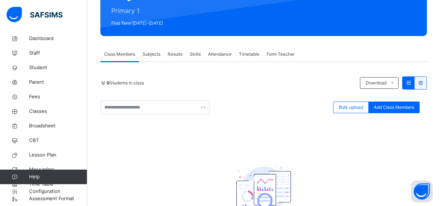
scroll to position [73, 0]
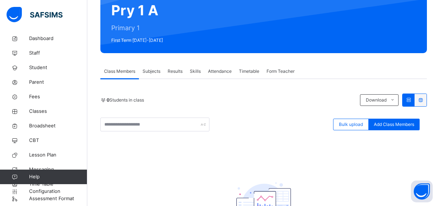
click at [176, 72] on span "Results" at bounding box center [175, 71] width 15 height 7
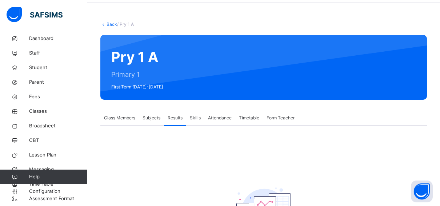
scroll to position [0, 0]
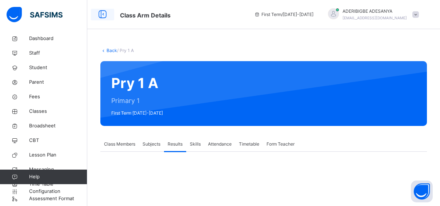
click at [99, 13] on icon at bounding box center [102, 14] width 12 height 13
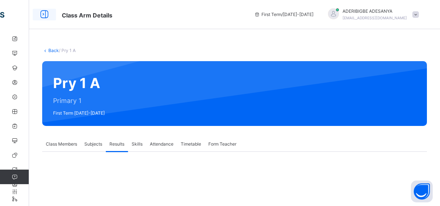
click at [44, 15] on icon at bounding box center [44, 14] width 12 height 13
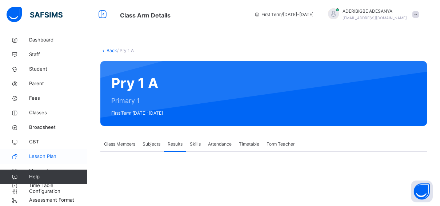
scroll to position [5, 0]
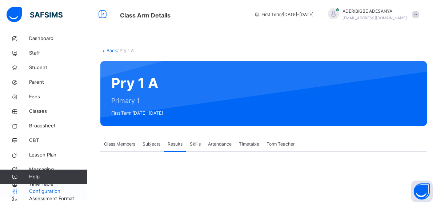
click at [39, 190] on span "Configuration" at bounding box center [58, 191] width 58 height 7
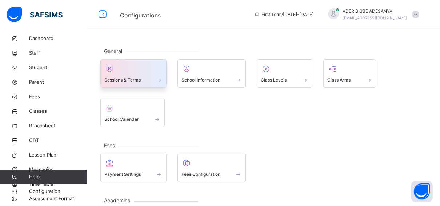
click at [136, 77] on span "Sessions & Terms" at bounding box center [122, 80] width 36 height 7
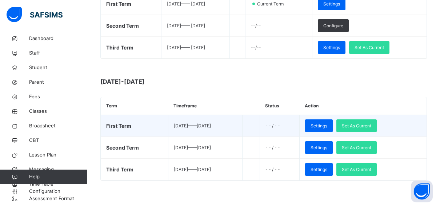
scroll to position [161, 0]
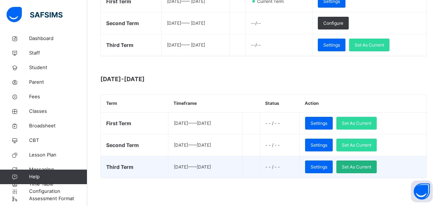
click at [371, 165] on span "Set As Current" at bounding box center [356, 167] width 29 height 7
